Goal: Obtain resource: Download file/media

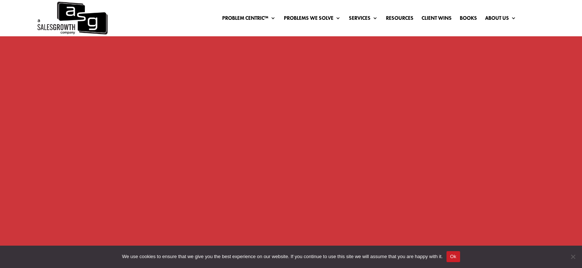
scroll to position [697, 0]
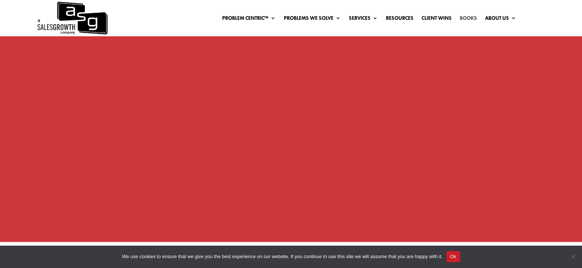
click at [463, 18] on link "Books" at bounding box center [467, 19] width 17 height 8
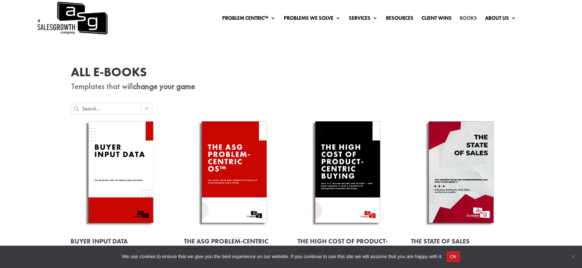
click at [459, 19] on link "Books" at bounding box center [467, 19] width 17 height 8
click at [144, 106] on span at bounding box center [146, 108] width 11 height 11
click at [129, 107] on input "text" at bounding box center [111, 108] width 59 height 11
click at [124, 71] on h1 "All E-Books" at bounding box center [291, 74] width 440 height 16
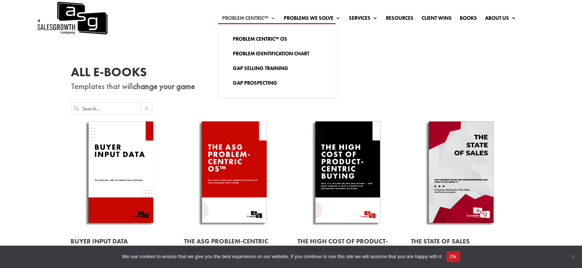
click at [237, 22] on link "Problem Centric™" at bounding box center [249, 19] width 54 height 8
click at [245, 81] on link "Gap Prospecting" at bounding box center [276, 83] width 103 height 15
